Goal: Task Accomplishment & Management: Manage account settings

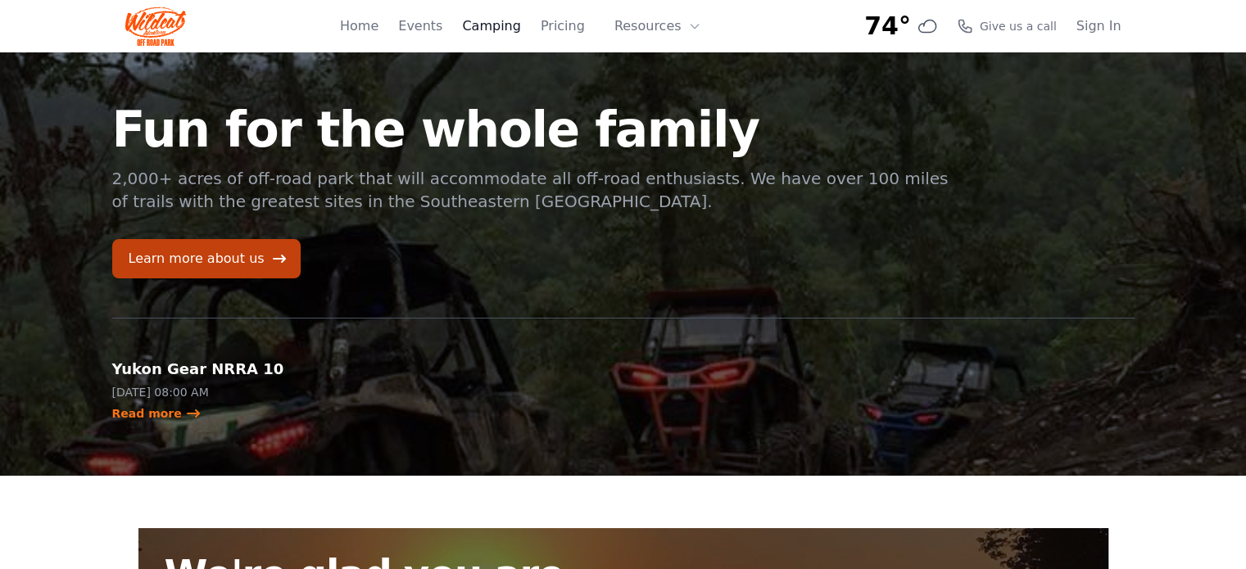
click at [501, 19] on link "Camping" at bounding box center [491, 26] width 58 height 20
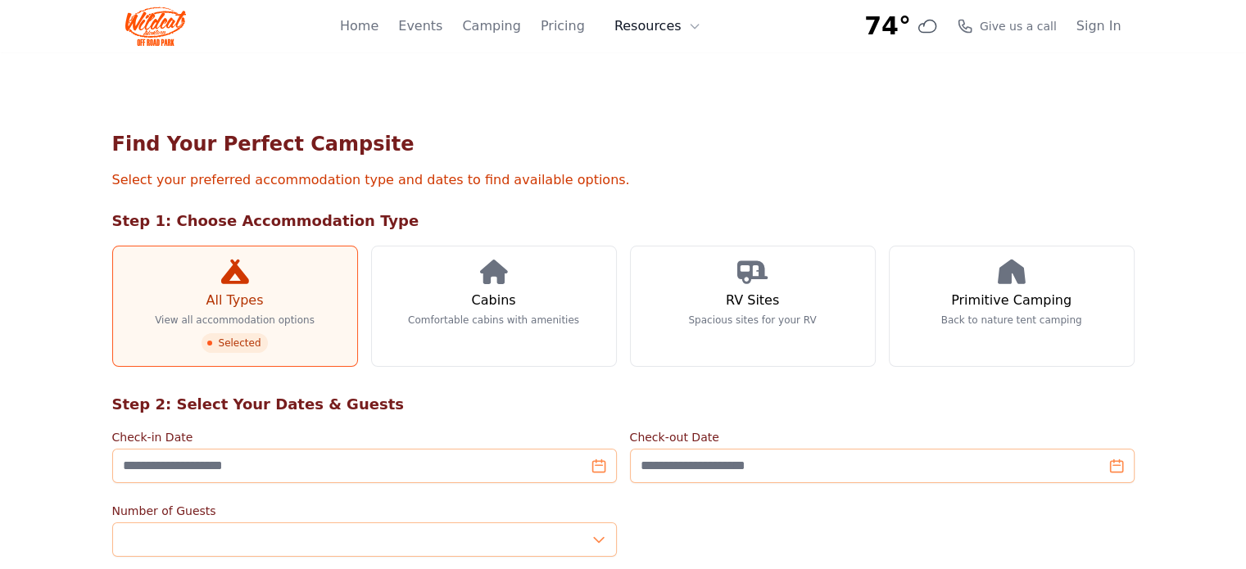
click at [701, 30] on button "Resources" at bounding box center [658, 26] width 106 height 33
click at [572, 32] on link "Pricing" at bounding box center [563, 26] width 44 height 20
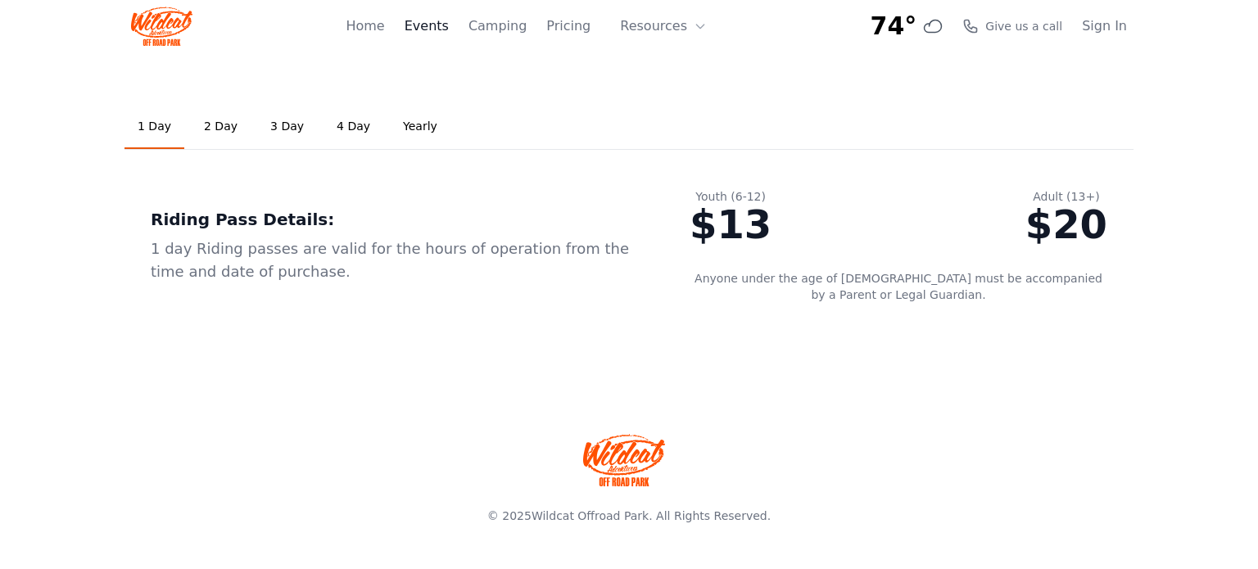
click at [428, 26] on link "Events" at bounding box center [427, 26] width 44 height 20
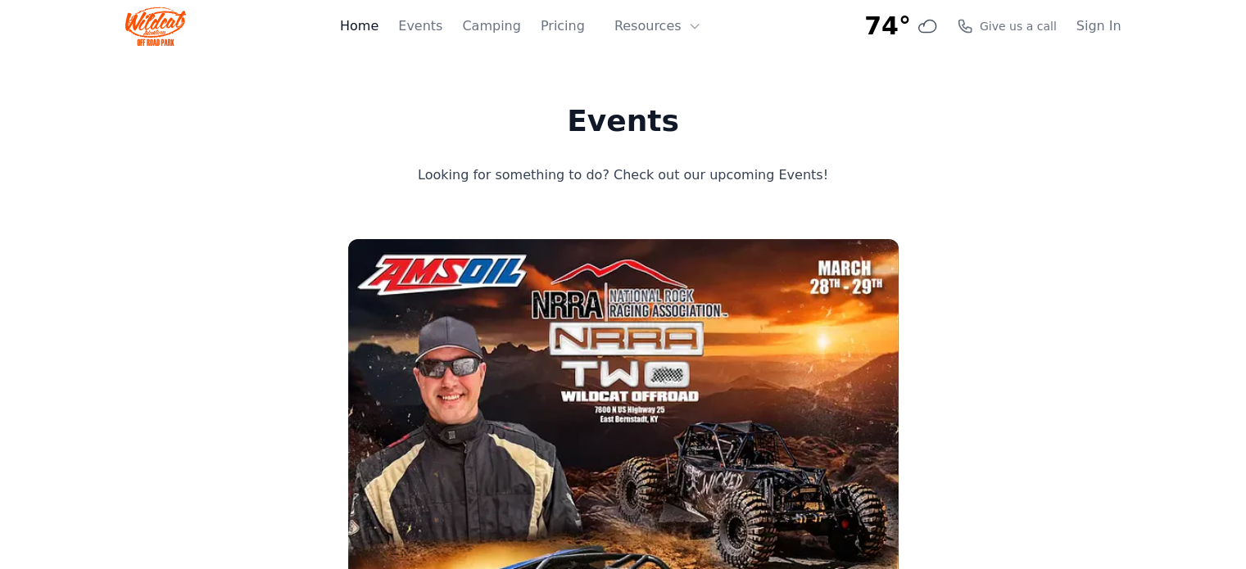
click at [378, 25] on link "Home" at bounding box center [359, 26] width 38 height 20
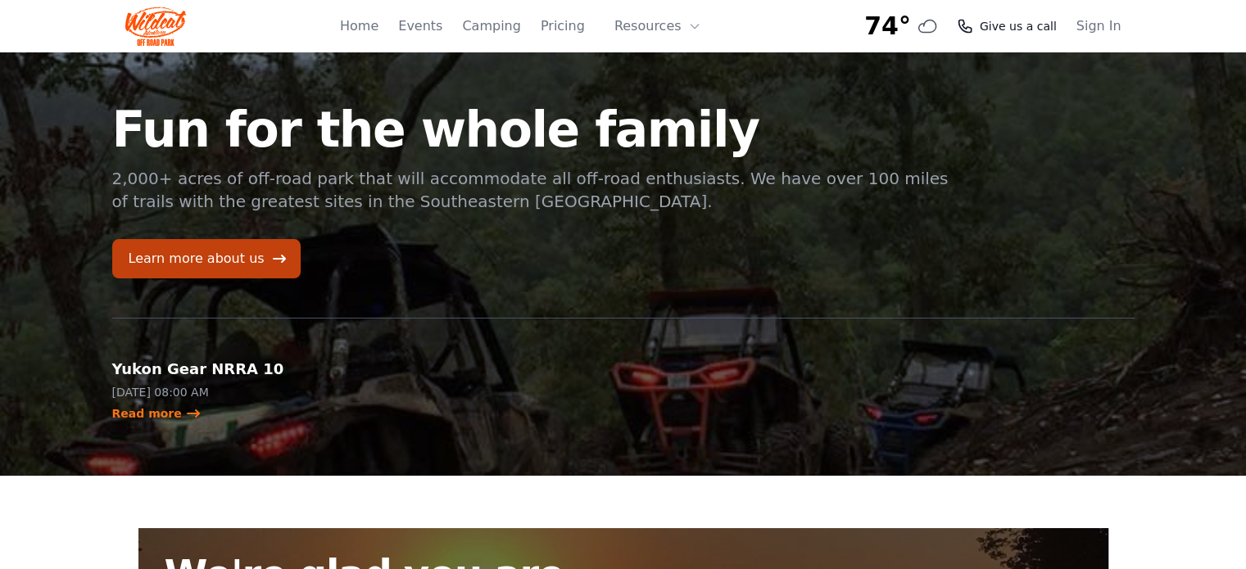
click at [1041, 29] on span "Give us a call" at bounding box center [1018, 26] width 77 height 16
click at [696, 19] on button "Resources" at bounding box center [658, 26] width 106 height 33
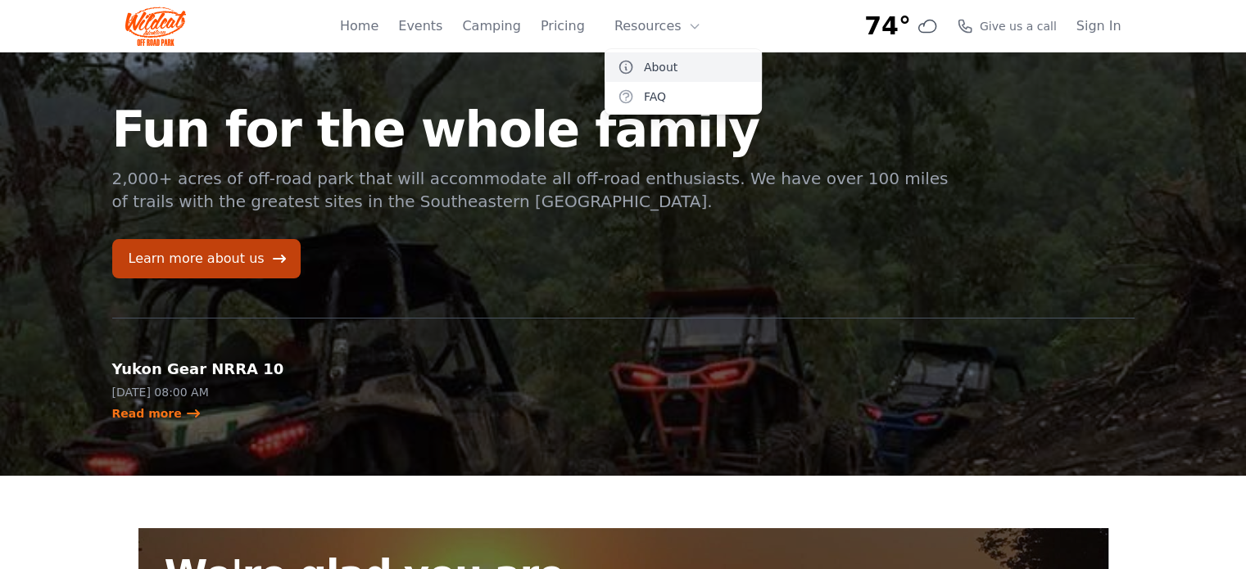
click at [651, 72] on link "About" at bounding box center [683, 66] width 157 height 29
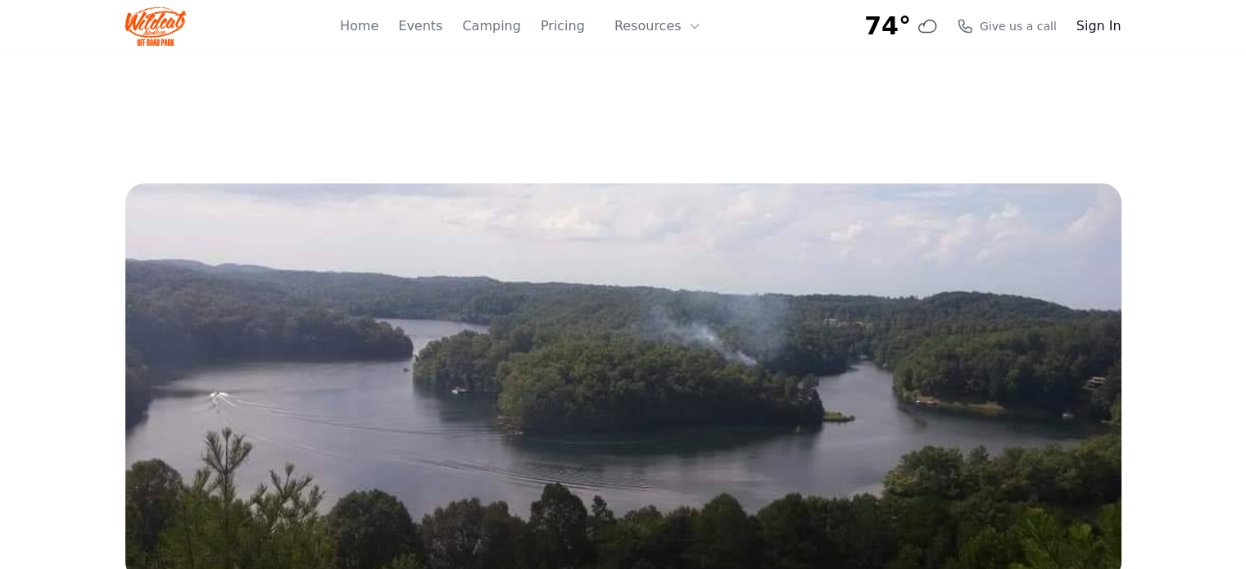
click at [1085, 21] on link "Sign In" at bounding box center [1098, 26] width 45 height 20
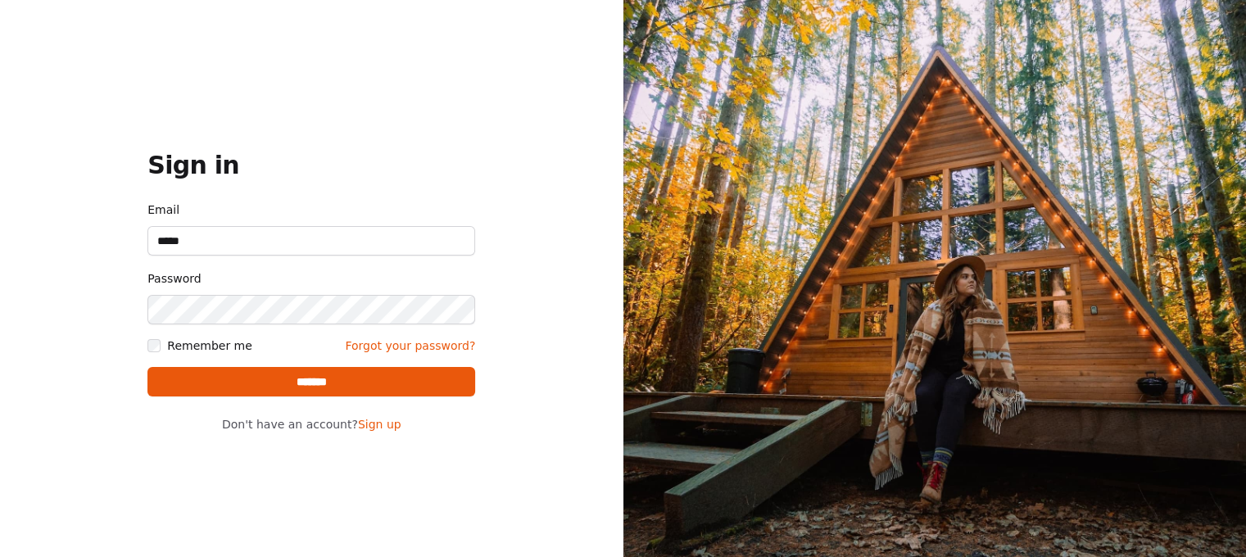
type input "**********"
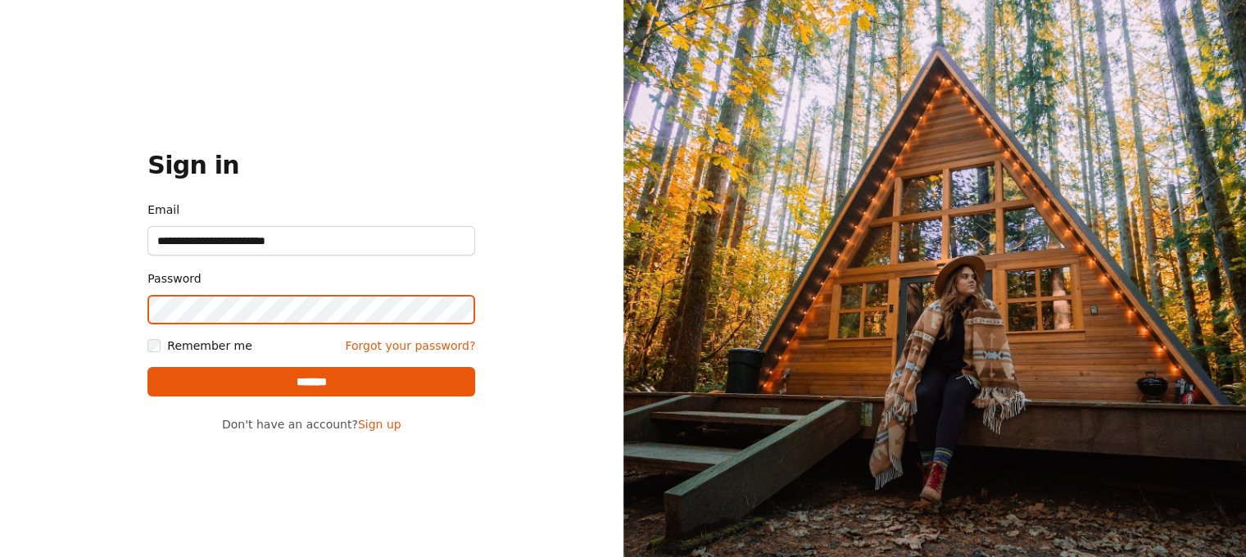
click at [147, 367] on input "*******" at bounding box center [311, 381] width 328 height 29
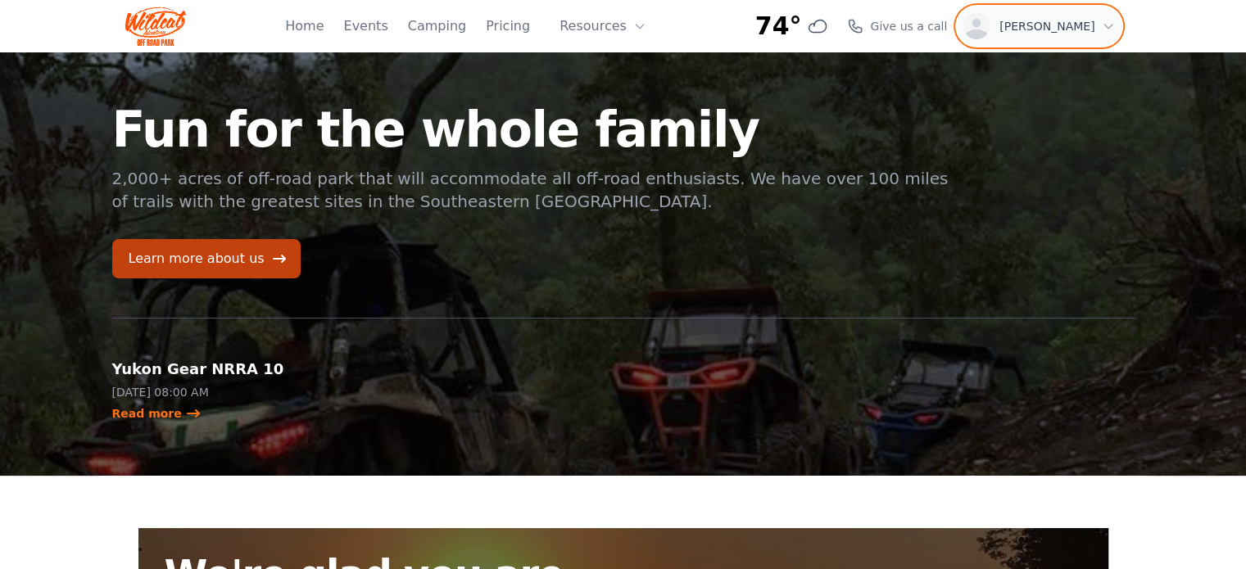
click at [1104, 21] on icon "button" at bounding box center [1108, 26] width 13 height 13
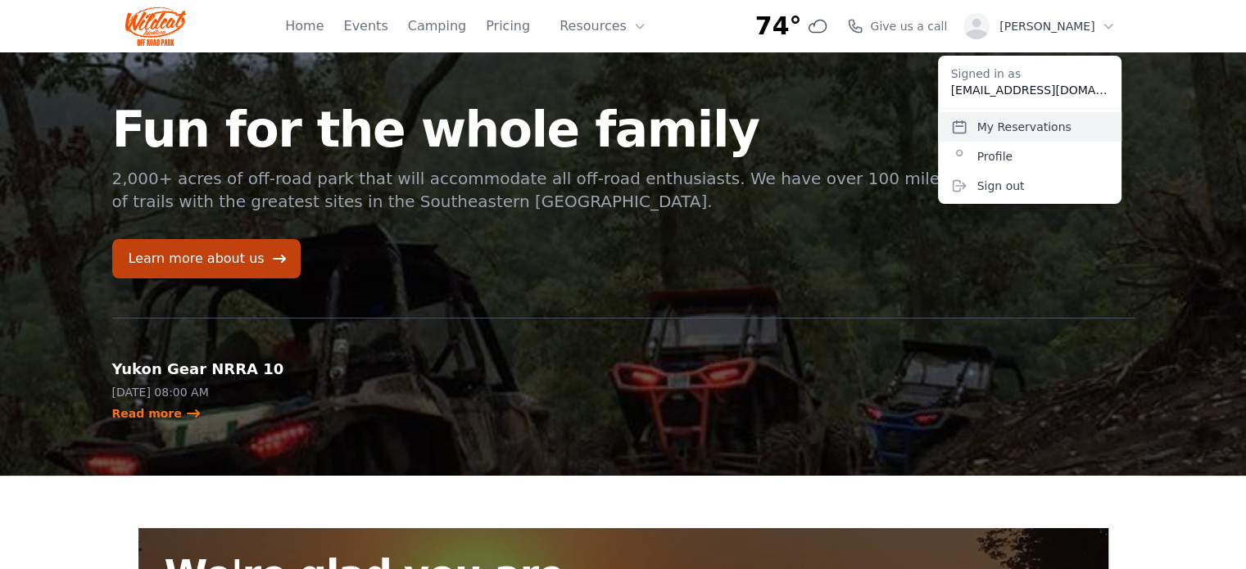
click at [1026, 121] on link "My Reservations" at bounding box center [1029, 126] width 183 height 29
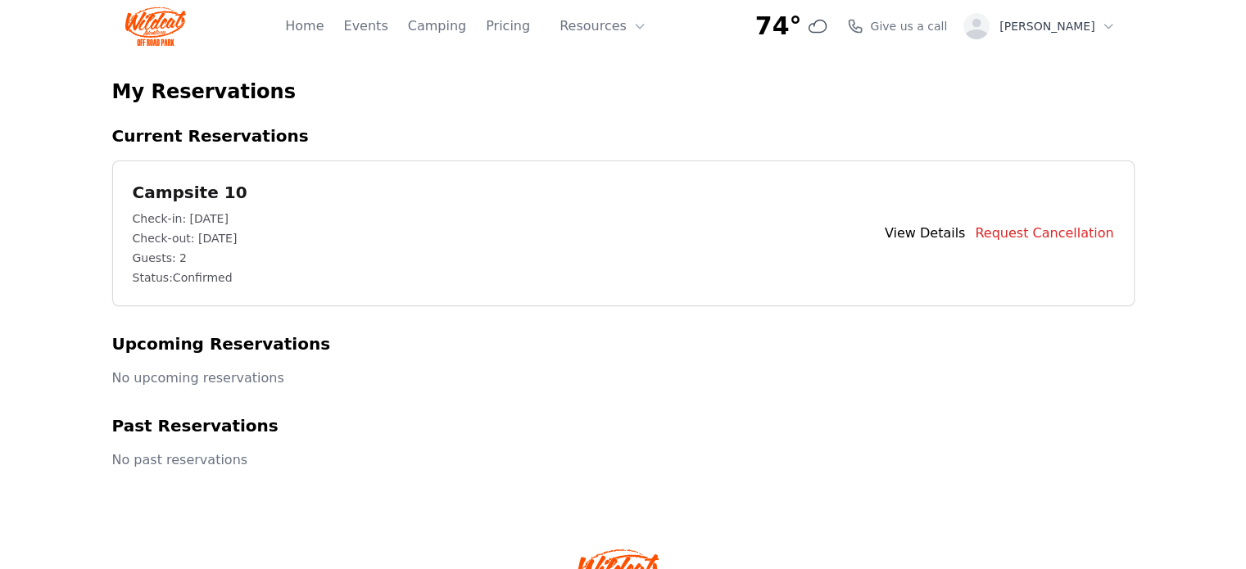
click at [966, 229] on link "View Details" at bounding box center [925, 234] width 81 height 20
